Goal: Complete application form: Complete application form

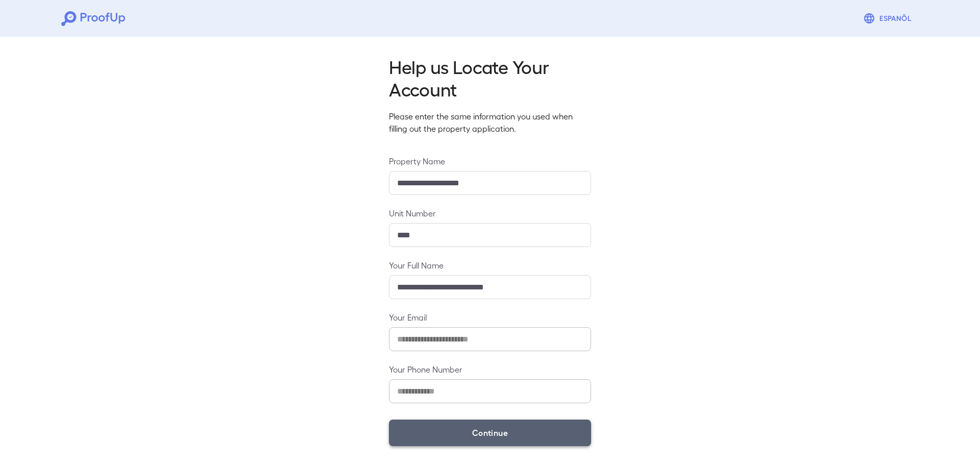
click at [542, 442] on button "Continue" at bounding box center [490, 433] width 202 height 27
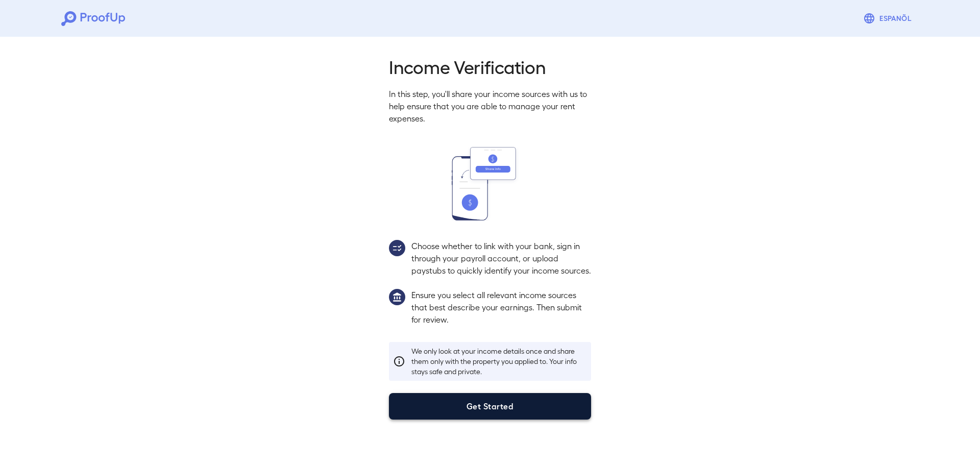
click at [469, 420] on button "Get Started" at bounding box center [490, 406] width 202 height 27
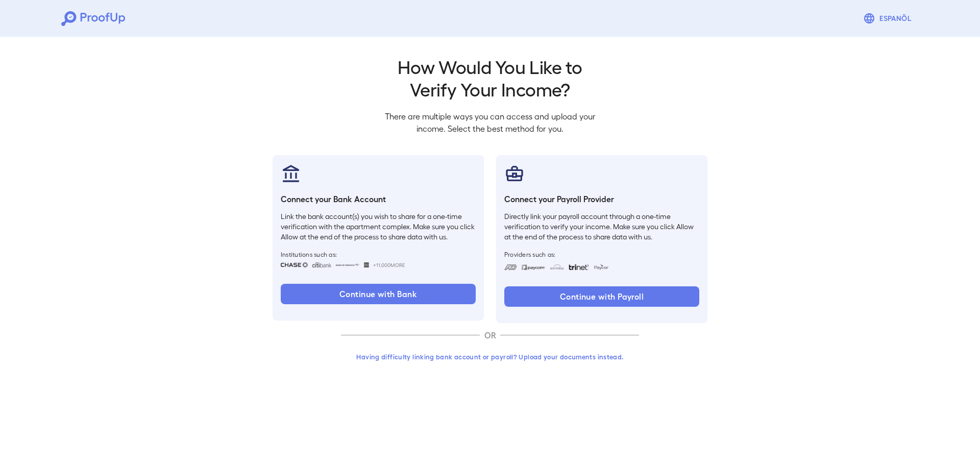
click at [498, 352] on button "Having difficulty linking bank account or payroll? Upload your documents instea…" at bounding box center [490, 357] width 298 height 18
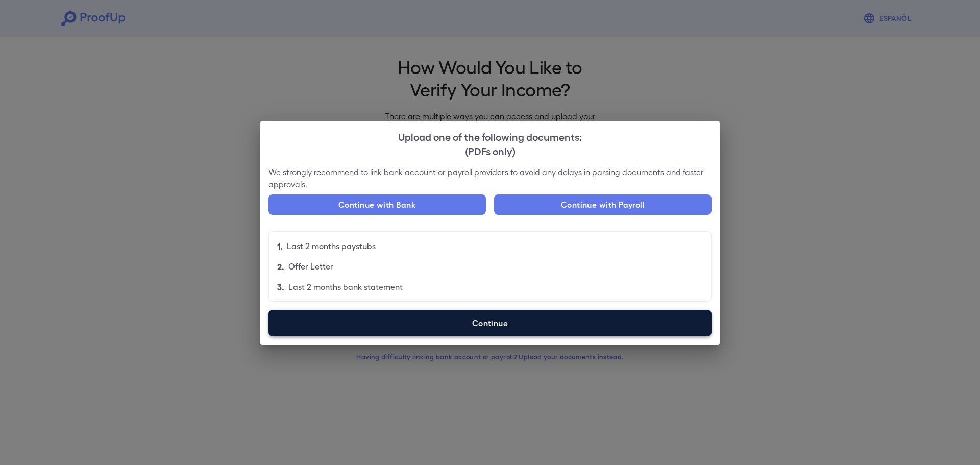
click at [504, 329] on label "Continue" at bounding box center [489, 323] width 443 height 27
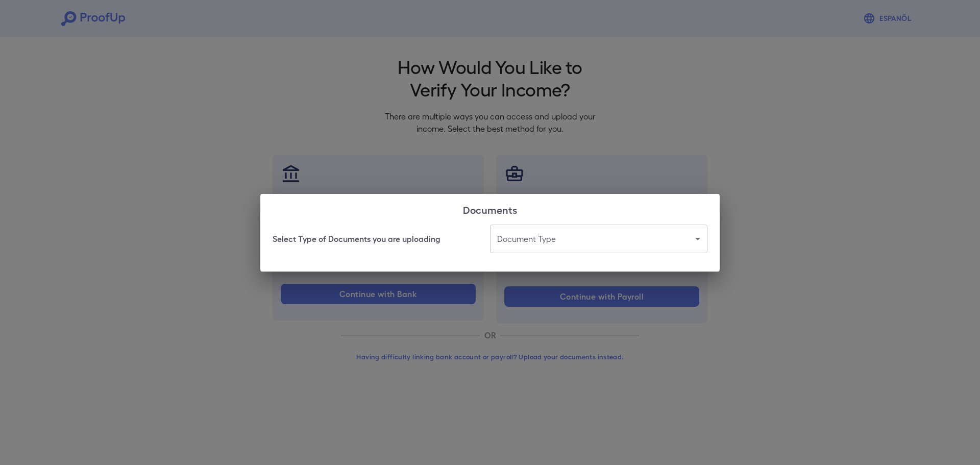
click at [585, 242] on body "Espanõl Go back How Would You Like to Verify Your Income? There are multiple wa…" at bounding box center [490, 195] width 980 height 390
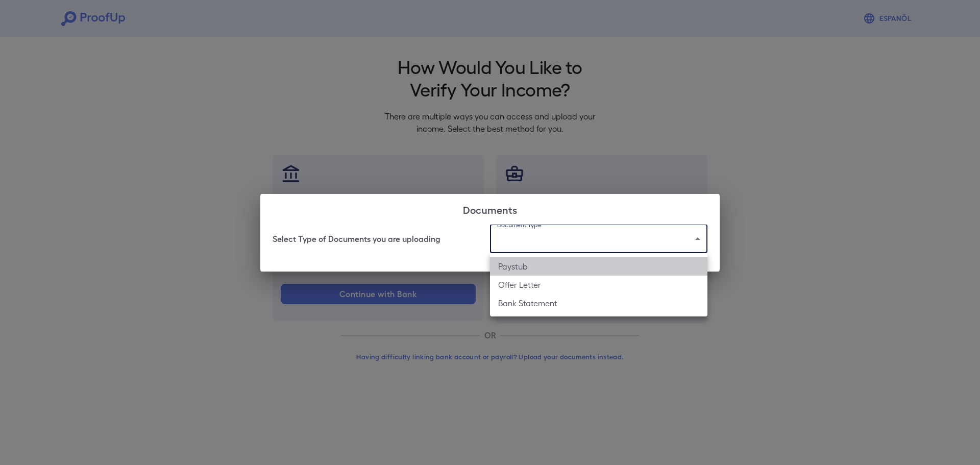
click at [563, 266] on li "Paystub" at bounding box center [598, 266] width 217 height 18
type input "*******"
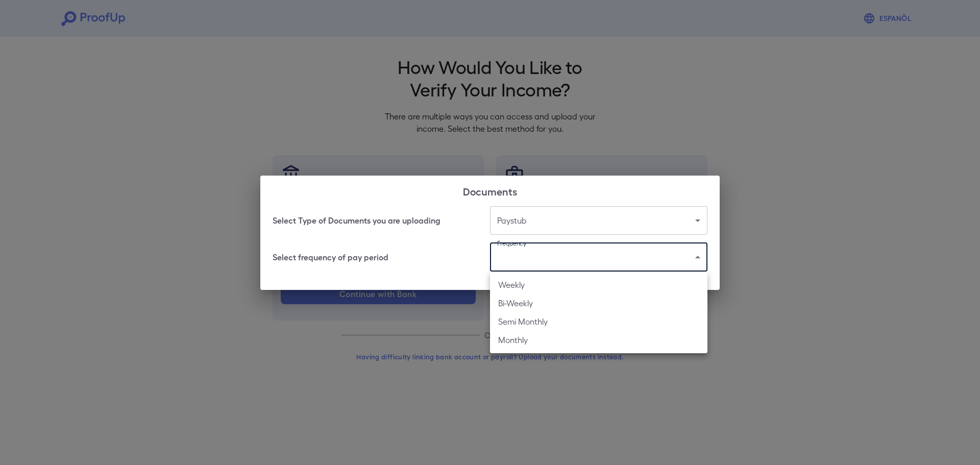
click at [564, 262] on body "Espanõl Go back How Would You Like to Verify Your Income? There are multiple wa…" at bounding box center [490, 195] width 980 height 390
click at [559, 303] on li "Bi-Weekly" at bounding box center [598, 303] width 217 height 18
type input "*********"
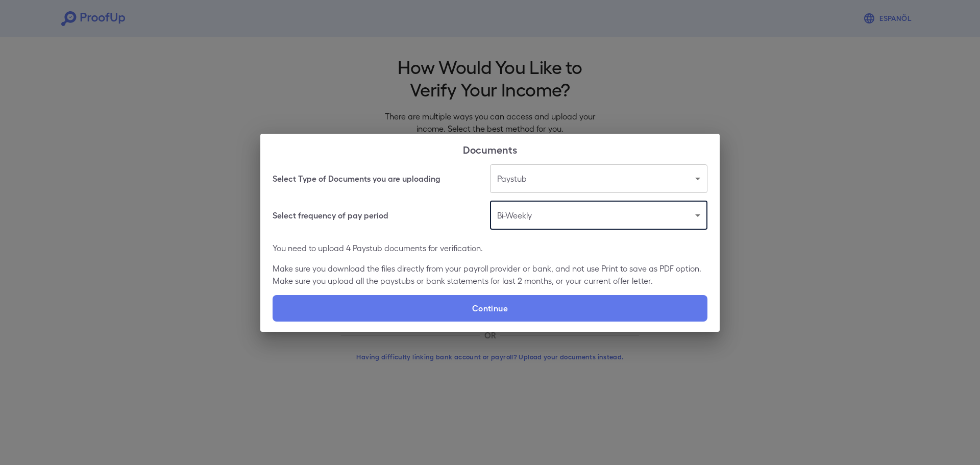
click at [559, 303] on label "Continue" at bounding box center [490, 308] width 435 height 27
click at [273, 321] on input "Continue" at bounding box center [273, 321] width 1 height 1
click at [655, 42] on div "Documents Select Type of Documents you are uploading Paystub ******* ​ Select f…" at bounding box center [490, 232] width 980 height 465
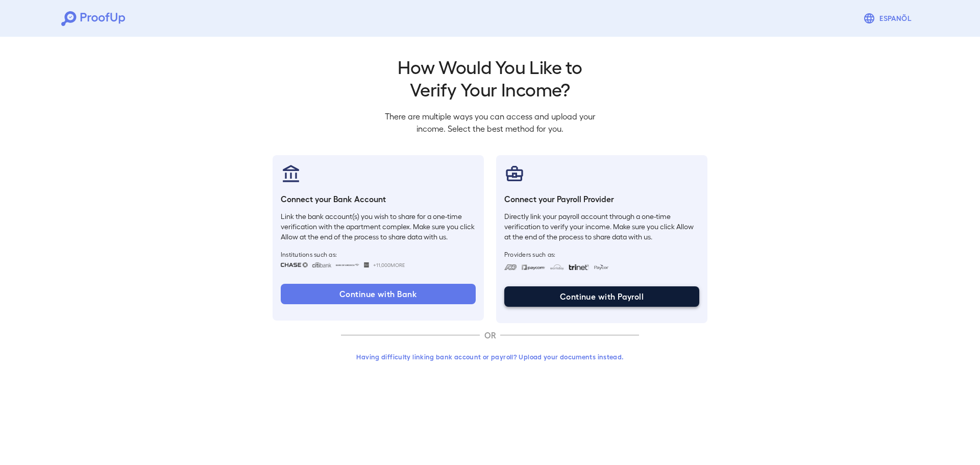
click at [621, 298] on button "Continue with Payroll" at bounding box center [601, 296] width 195 height 20
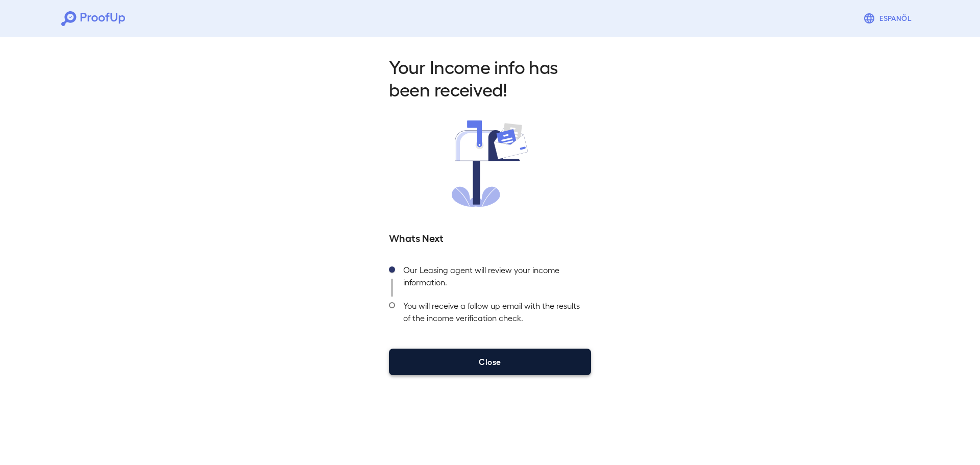
click at [531, 369] on button "Close" at bounding box center [490, 362] width 202 height 27
click at [491, 371] on button "Close" at bounding box center [490, 362] width 202 height 27
